Goal: Navigation & Orientation: Find specific page/section

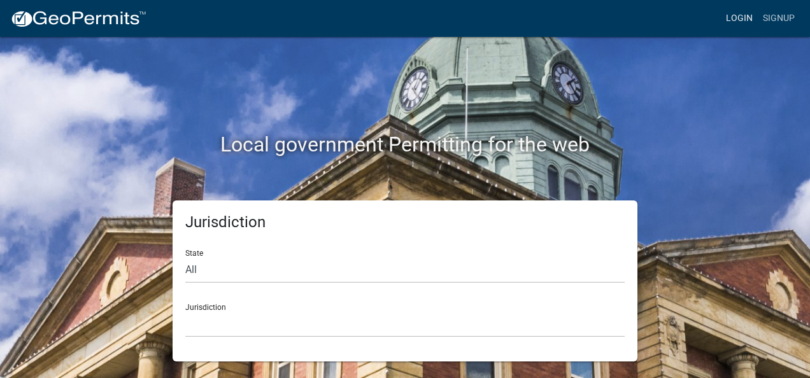
click at [738, 22] on link "Login" at bounding box center [739, 18] width 37 height 24
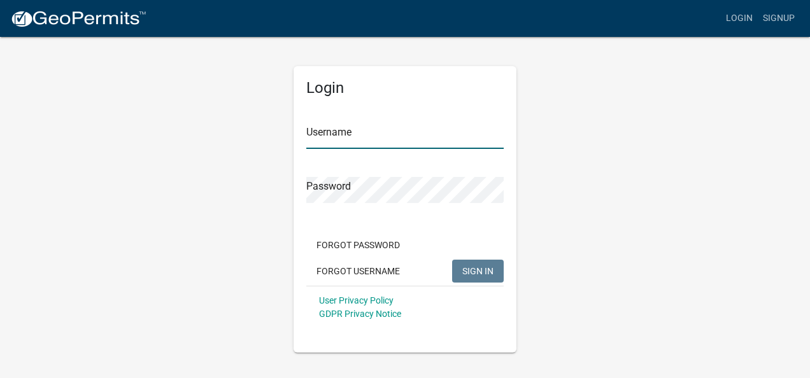
type input "[PERSON_NAME]"
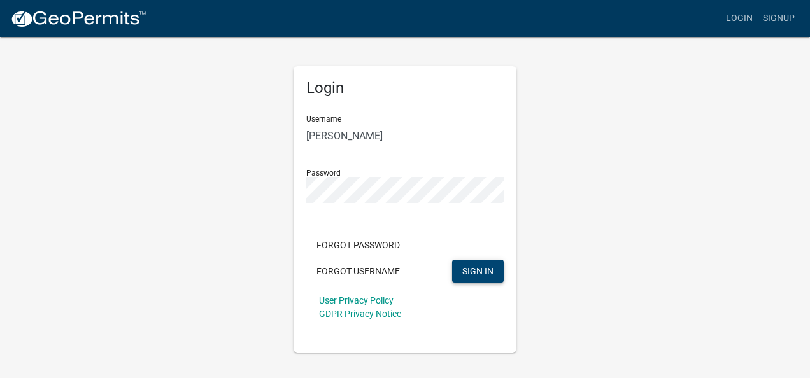
click at [472, 272] on span "SIGN IN" at bounding box center [477, 270] width 31 height 10
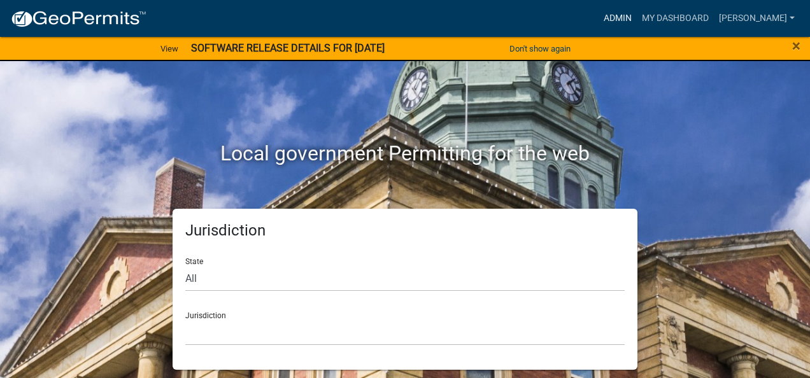
click at [637, 15] on link "Admin" at bounding box center [617, 18] width 38 height 24
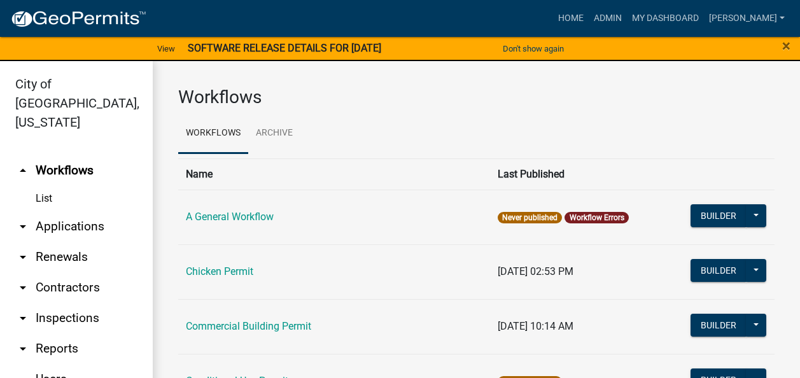
click at [275, 51] on strong "SOFTWARE RELEASE DETAILS FOR [DATE]" at bounding box center [285, 48] width 194 height 12
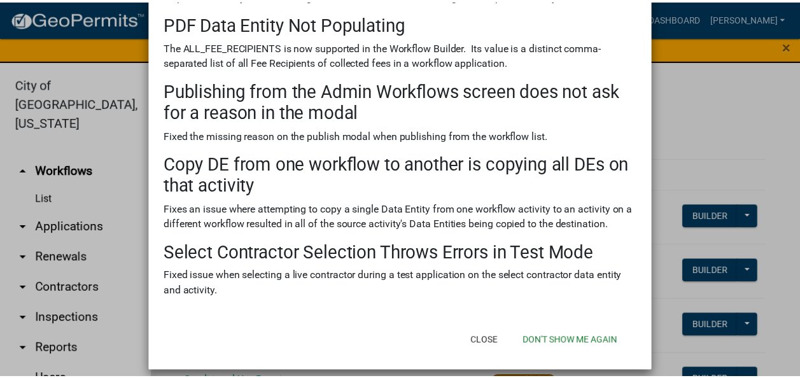
scroll to position [523, 0]
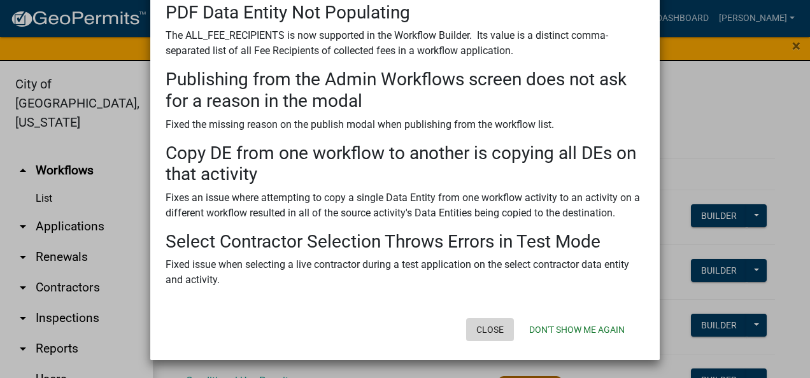
click at [494, 332] on button "Close" at bounding box center [490, 329] width 48 height 23
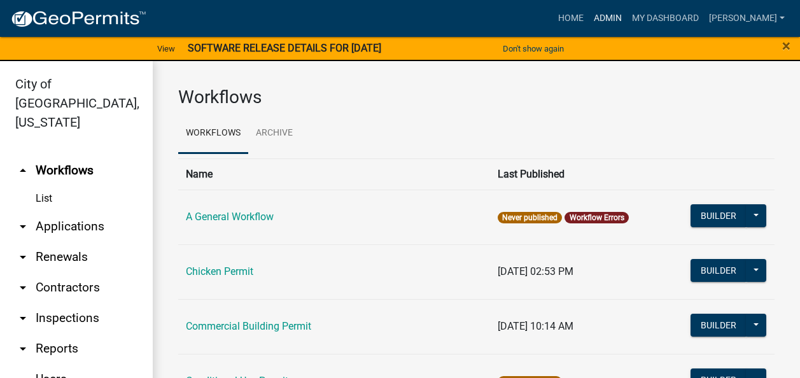
click at [627, 20] on link "Admin" at bounding box center [608, 18] width 38 height 24
click at [589, 17] on link "Home" at bounding box center [571, 18] width 36 height 24
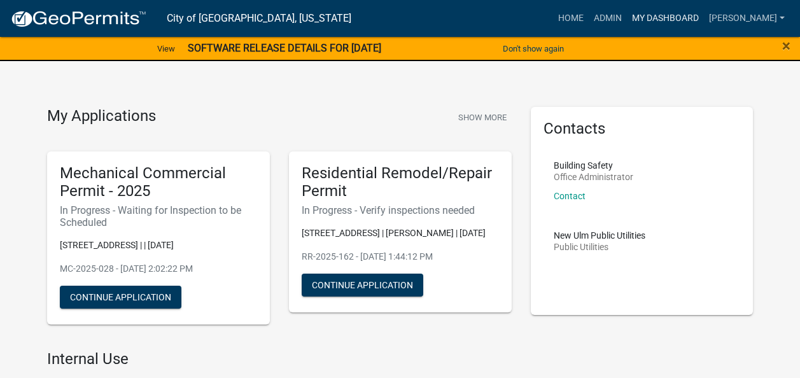
click at [698, 18] on link "My Dashboard" at bounding box center [665, 18] width 77 height 24
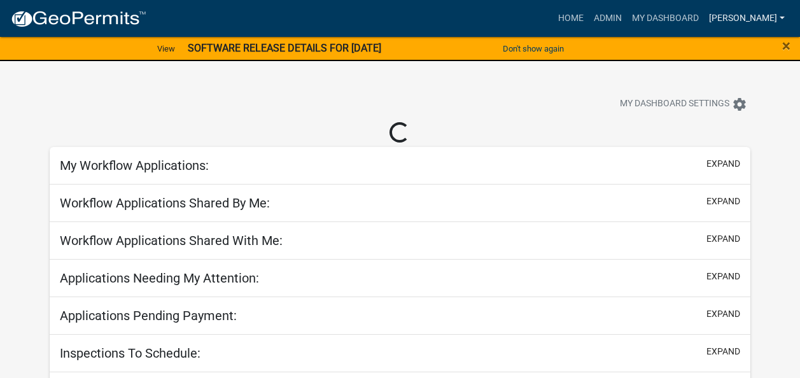
click at [763, 17] on link "[PERSON_NAME]" at bounding box center [747, 18] width 86 height 24
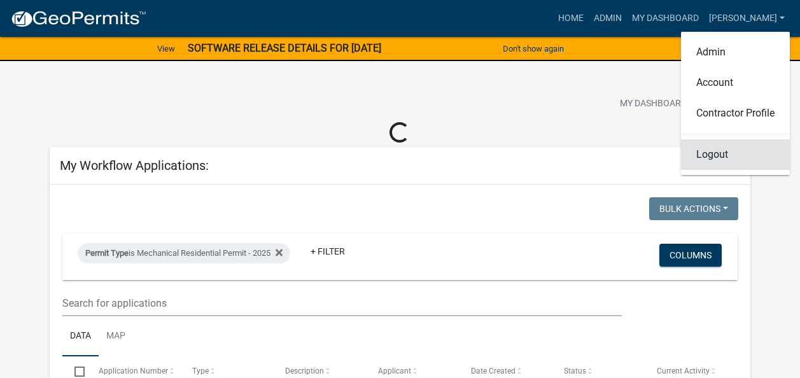
click at [722, 155] on link "Logout" at bounding box center [735, 154] width 109 height 31
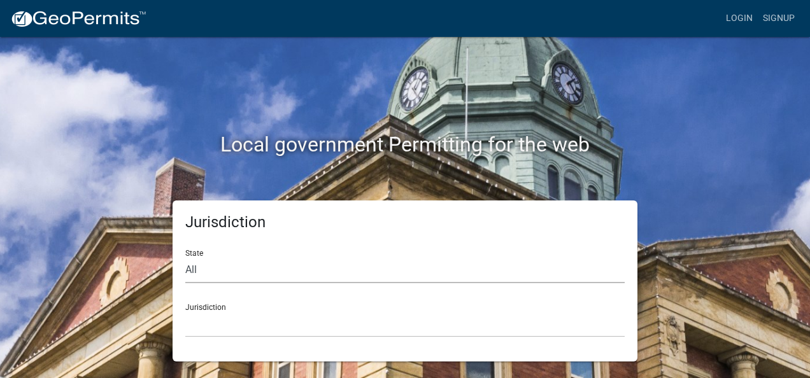
click at [253, 264] on select "All [US_STATE] [US_STATE] [US_STATE] [US_STATE] [US_STATE] [US_STATE] [US_STATE…" at bounding box center [404, 270] width 439 height 26
select select "[US_STATE]"
click at [185, 257] on select "All [US_STATE] [US_STATE] [US_STATE] [US_STATE] [US_STATE] [US_STATE] [US_STATE…" at bounding box center [404, 270] width 439 height 26
click at [237, 334] on select "[GEOGRAPHIC_DATA], [US_STATE] [GEOGRAPHIC_DATA], [US_STATE] [GEOGRAPHIC_DATA], …" at bounding box center [404, 324] width 439 height 26
click at [210, 274] on select "All [US_STATE] [US_STATE] [US_STATE] [US_STATE] [US_STATE] [US_STATE] [US_STATE…" at bounding box center [404, 270] width 439 height 26
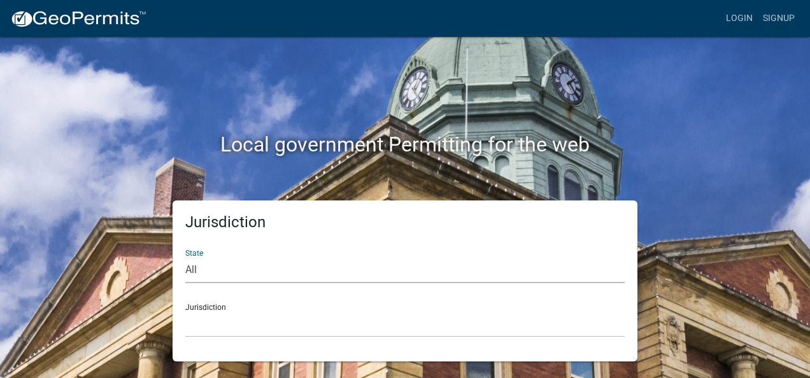
select select "[US_STATE]"
click at [185, 257] on select "All [US_STATE] [US_STATE] [US_STATE] [US_STATE] [US_STATE] [US_STATE] [US_STATE…" at bounding box center [404, 270] width 439 height 26
click at [208, 326] on select "[GEOGRAPHIC_DATA], [US_STATE] [GEOGRAPHIC_DATA], [US_STATE] [GEOGRAPHIC_DATA], …" at bounding box center [404, 324] width 439 height 26
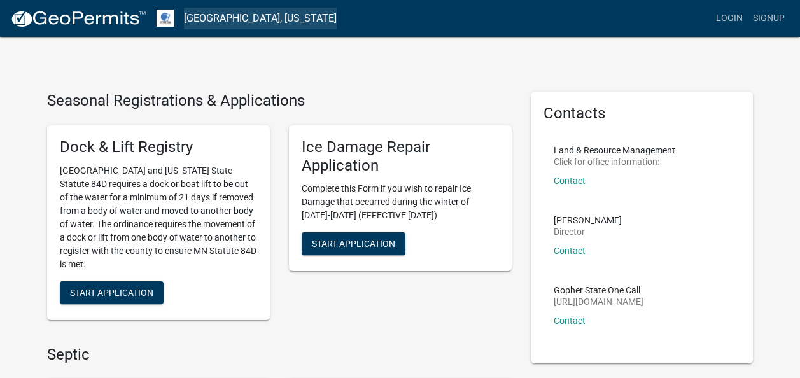
click at [212, 22] on link "[GEOGRAPHIC_DATA], [US_STATE]" at bounding box center [260, 19] width 153 height 22
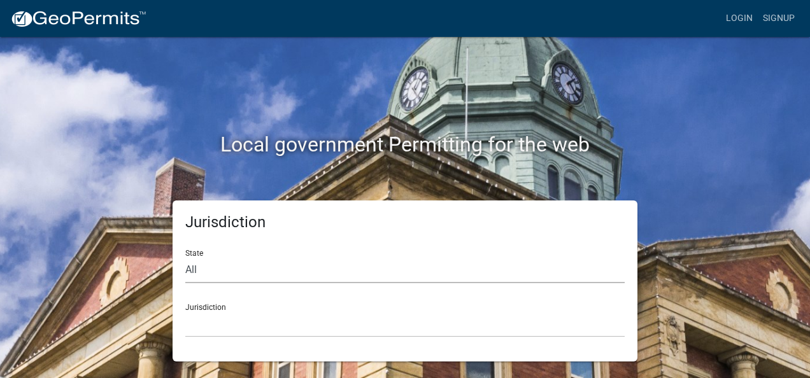
click at [325, 277] on select "All [US_STATE] [US_STATE] [US_STATE] [US_STATE] [US_STATE] [US_STATE] [US_STATE…" at bounding box center [404, 270] width 439 height 26
select select "[US_STATE]"
click at [185, 257] on select "All [US_STATE] [US_STATE] [US_STATE] [US_STATE] [US_STATE] [US_STATE] [US_STATE…" at bounding box center [404, 270] width 439 height 26
click at [215, 325] on select "[GEOGRAPHIC_DATA], [US_STATE][PERSON_NAME][GEOGRAPHIC_DATA], [US_STATE][PERSON_…" at bounding box center [404, 324] width 439 height 26
click at [236, 264] on select "All [US_STATE] [US_STATE] [US_STATE] [US_STATE] [US_STATE] [US_STATE] [US_STATE…" at bounding box center [404, 270] width 439 height 26
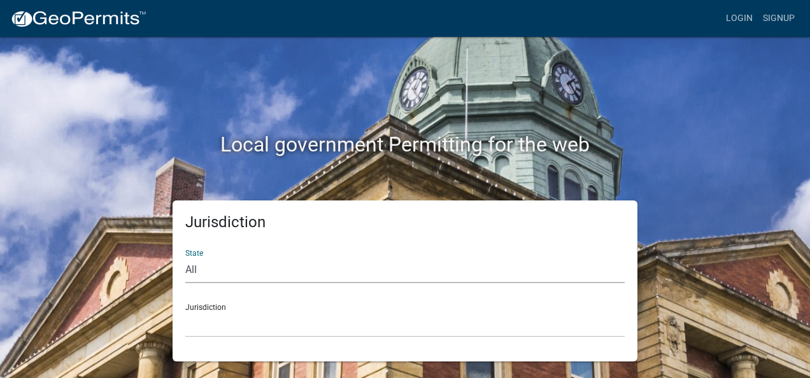
select select "[US_STATE]"
click at [185, 257] on select "All [US_STATE] [US_STATE] [US_STATE] [US_STATE] [US_STATE] [US_STATE] [US_STATE…" at bounding box center [404, 270] width 439 height 26
click at [216, 329] on select "[GEOGRAPHIC_DATA], [US_STATE] [GEOGRAPHIC_DATA], [US_STATE] [GEOGRAPHIC_DATA], …" at bounding box center [404, 324] width 439 height 26
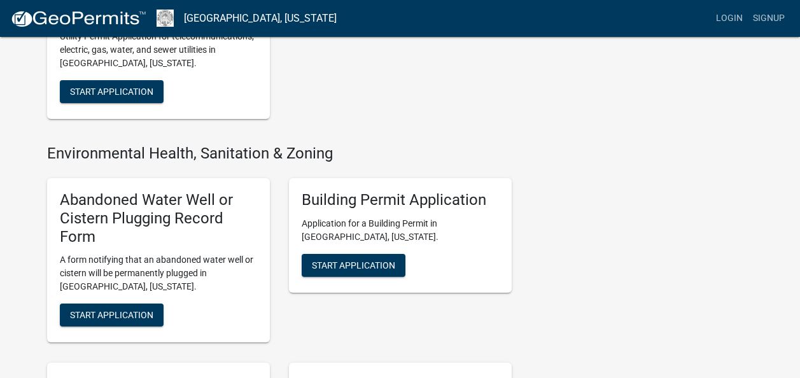
scroll to position [1082, 0]
